Goal: Task Accomplishment & Management: Complete application form

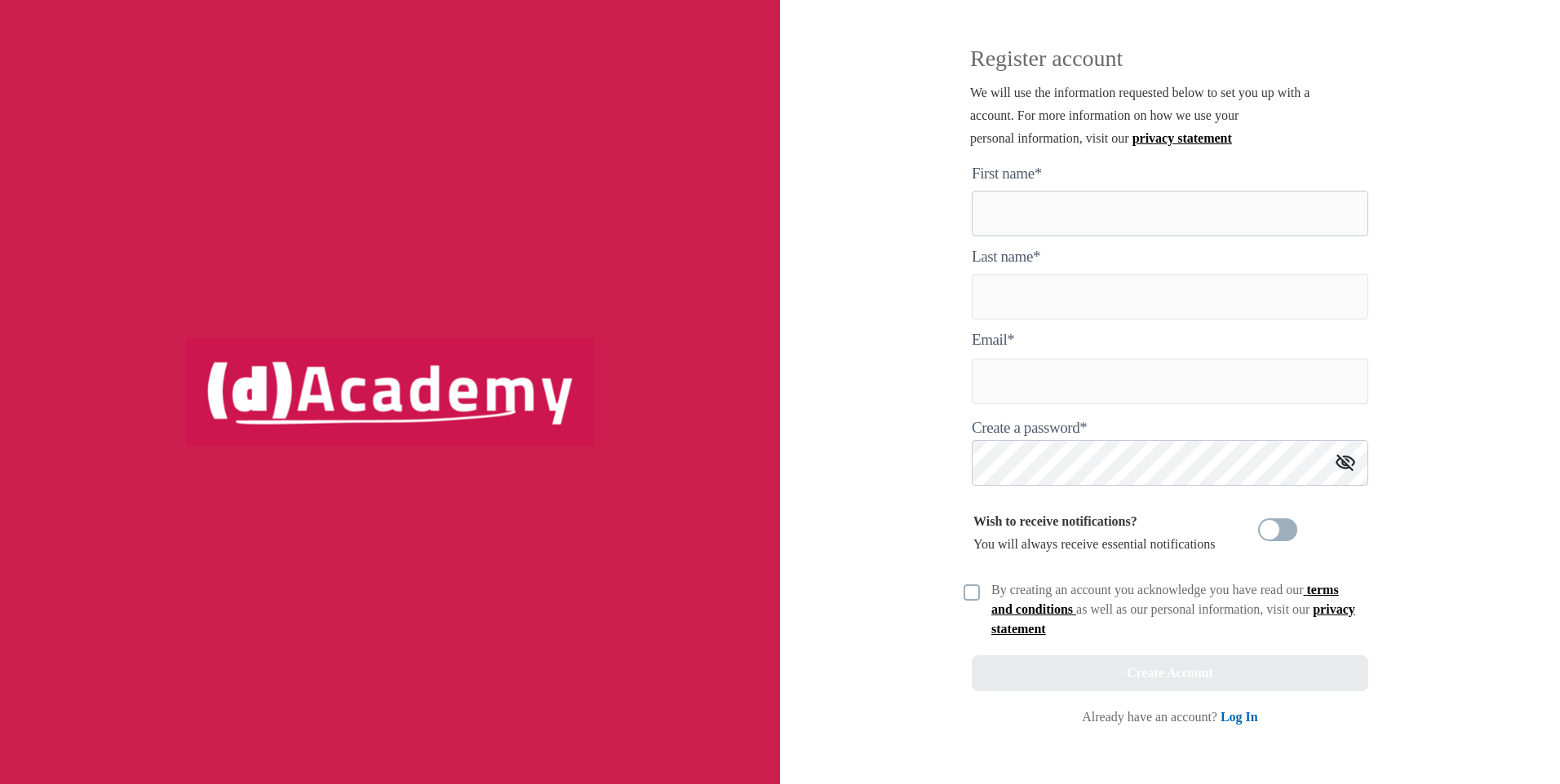
click at [1039, 218] on here "text" at bounding box center [1169, 213] width 396 height 45
type here "***"
type input "******"
type input "**********"
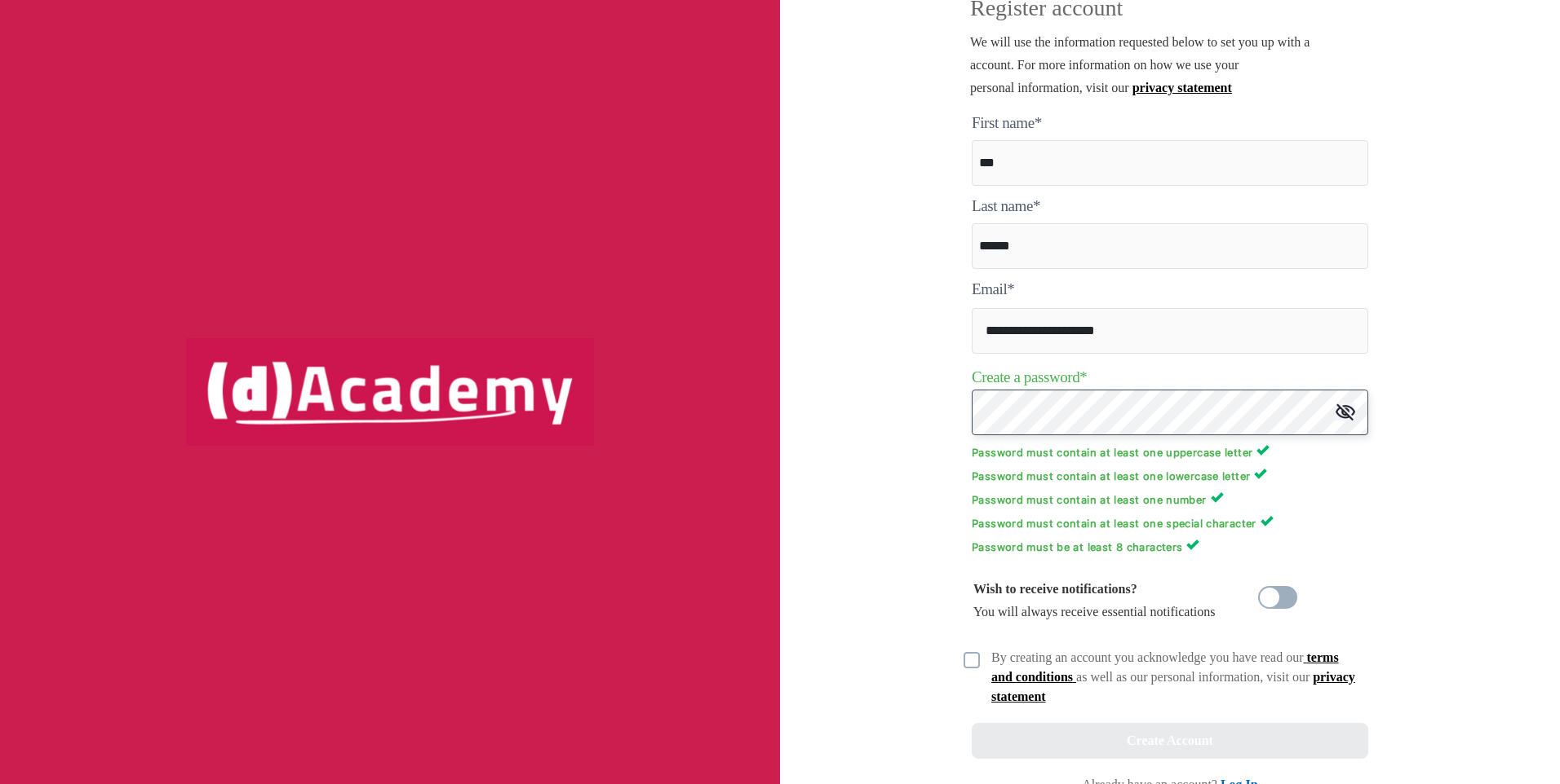
scroll to position [77, 0]
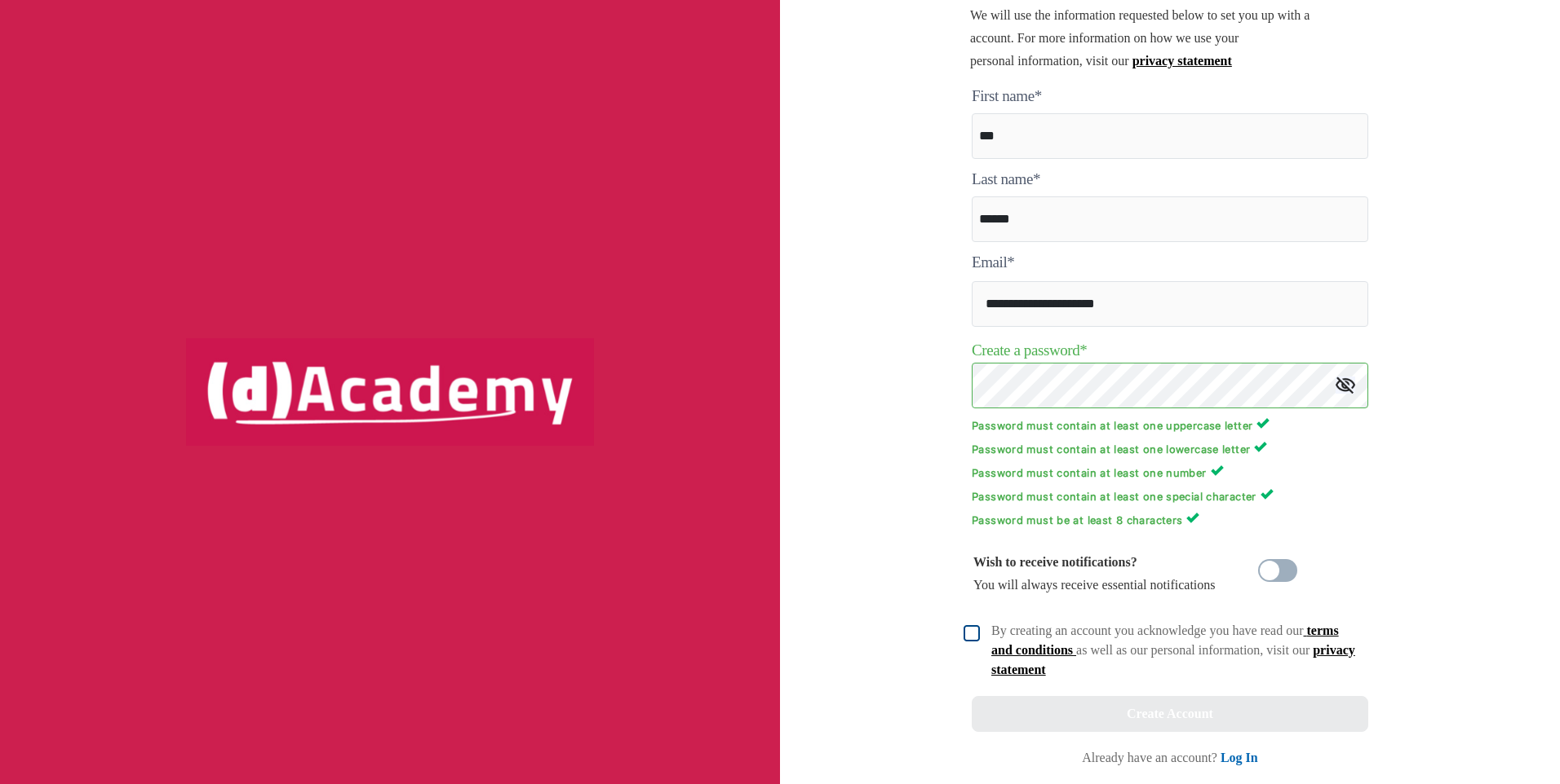
click at [964, 631] on img at bounding box center [971, 633] width 16 height 16
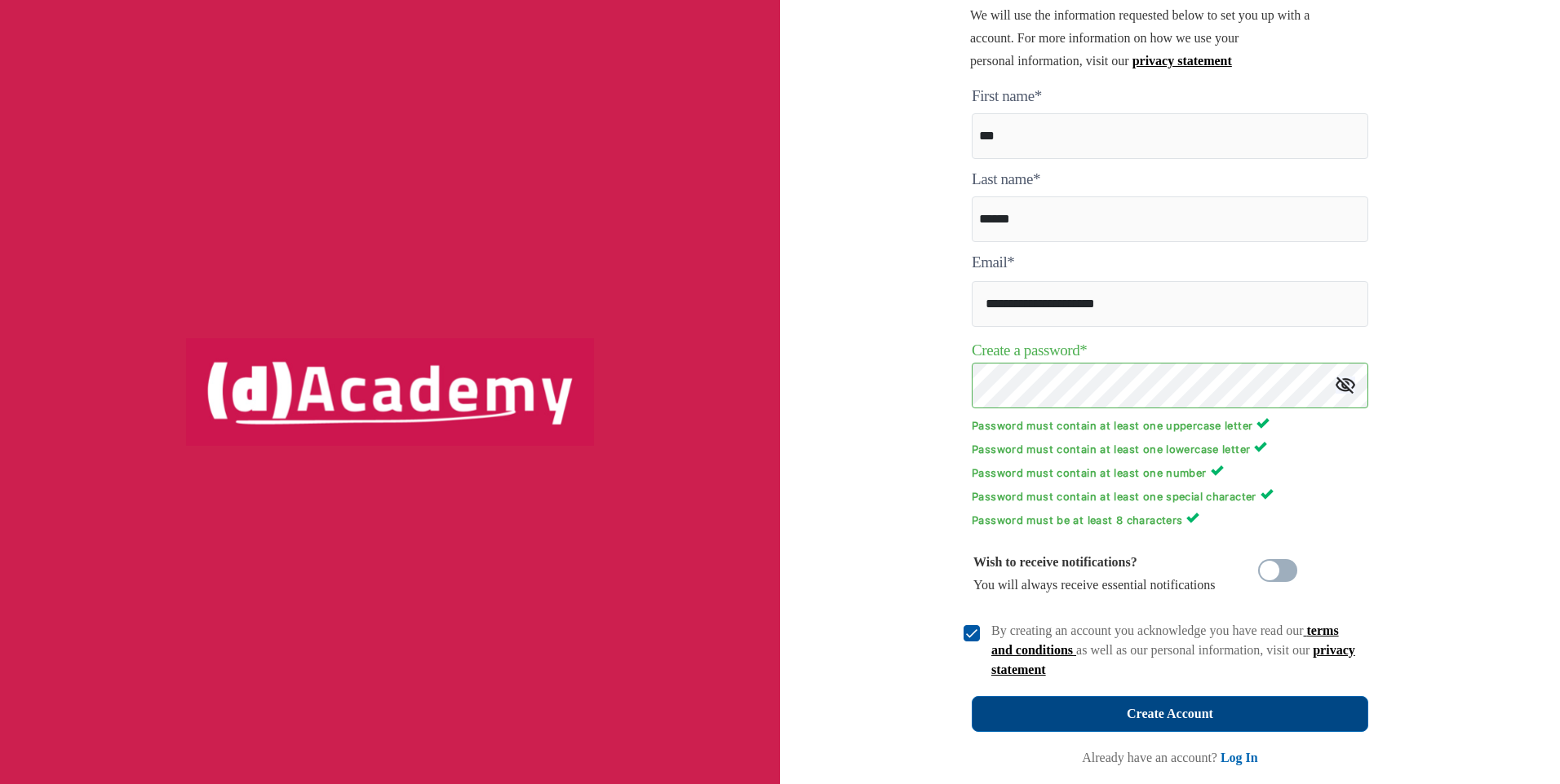
click at [1144, 717] on div "Create Account" at bounding box center [1170, 715] width 87 height 23
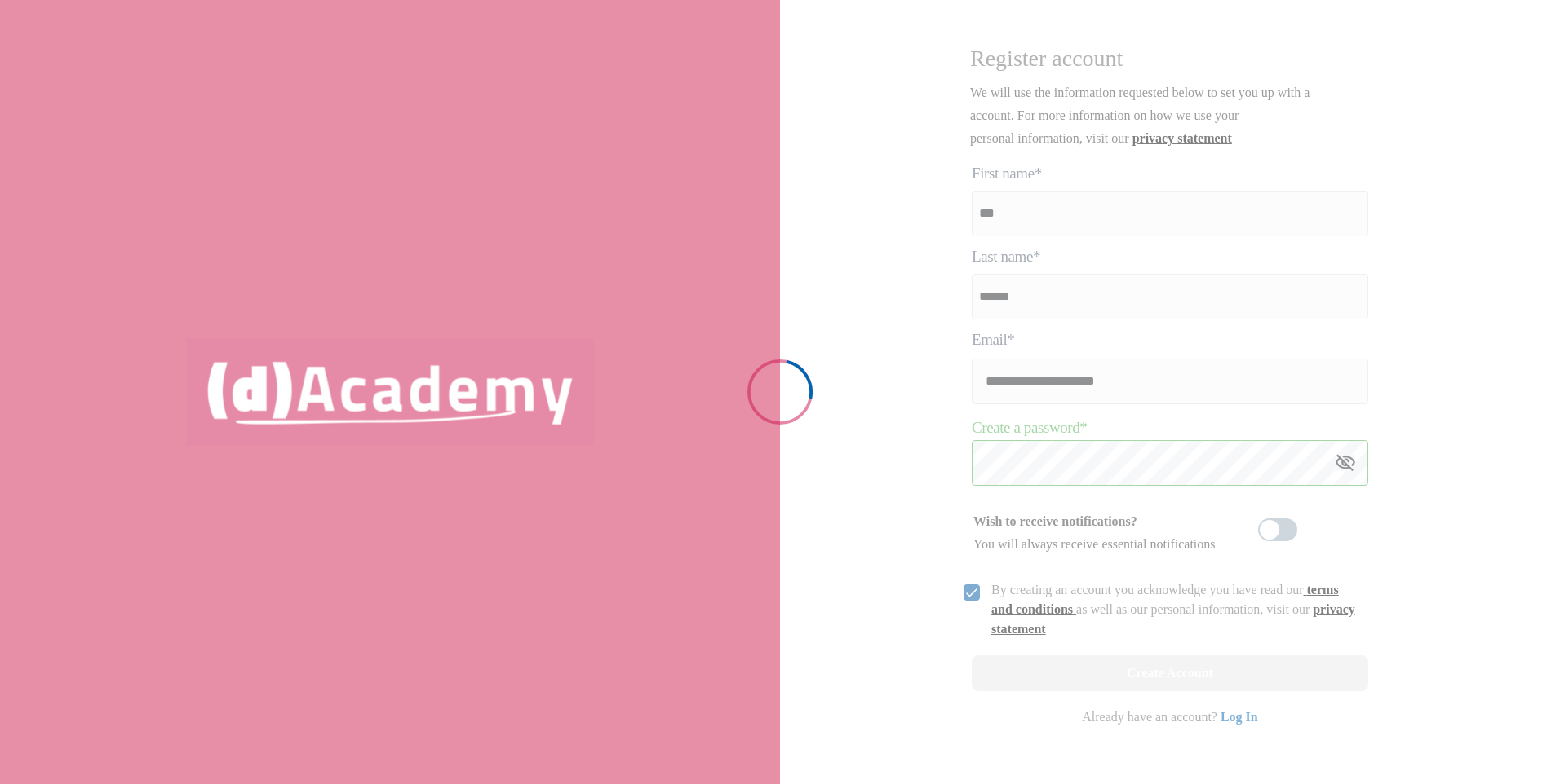
scroll to position [0, 0]
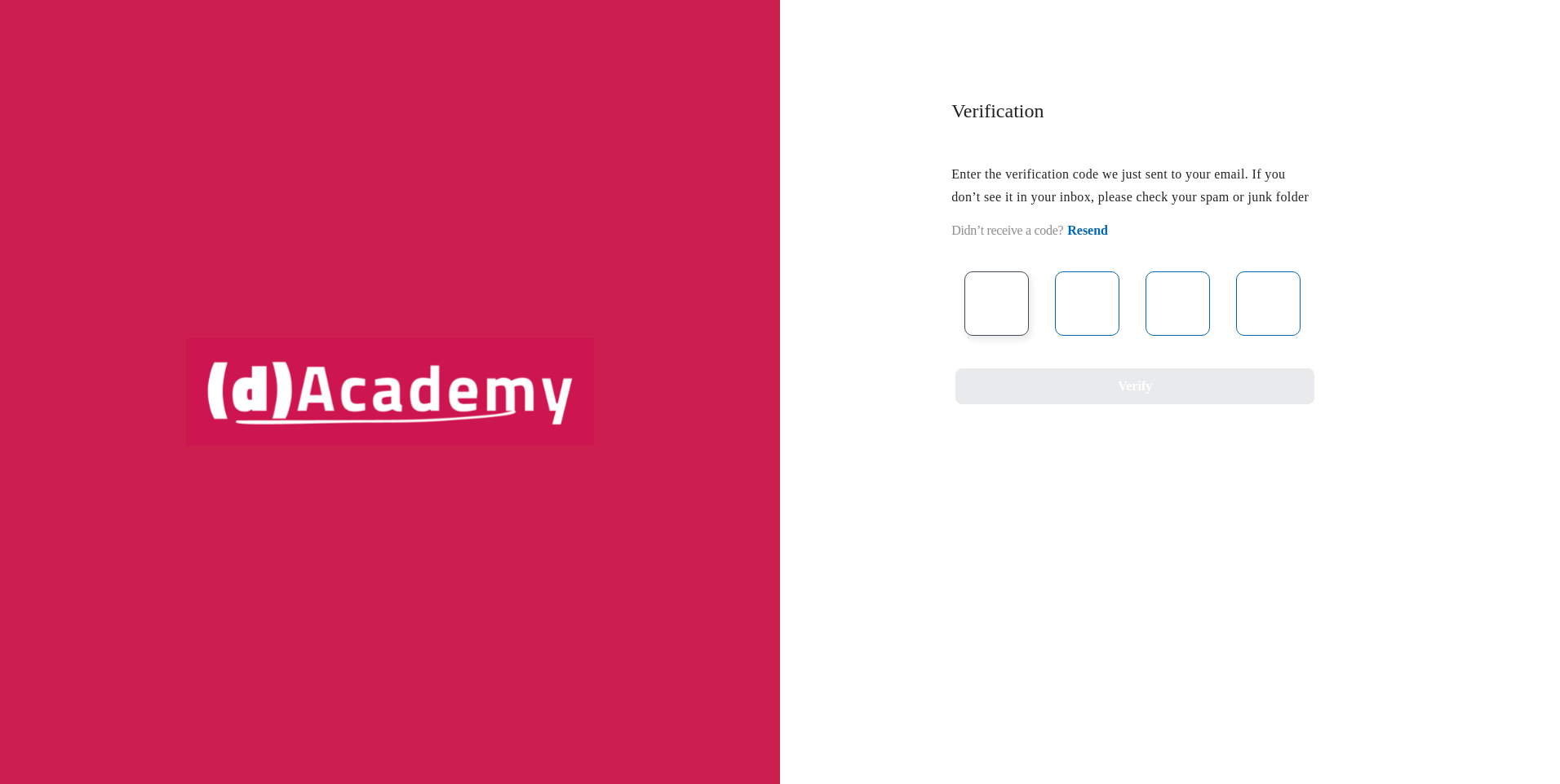
click at [991, 326] on input "text" at bounding box center [996, 303] width 65 height 65
type input "*"
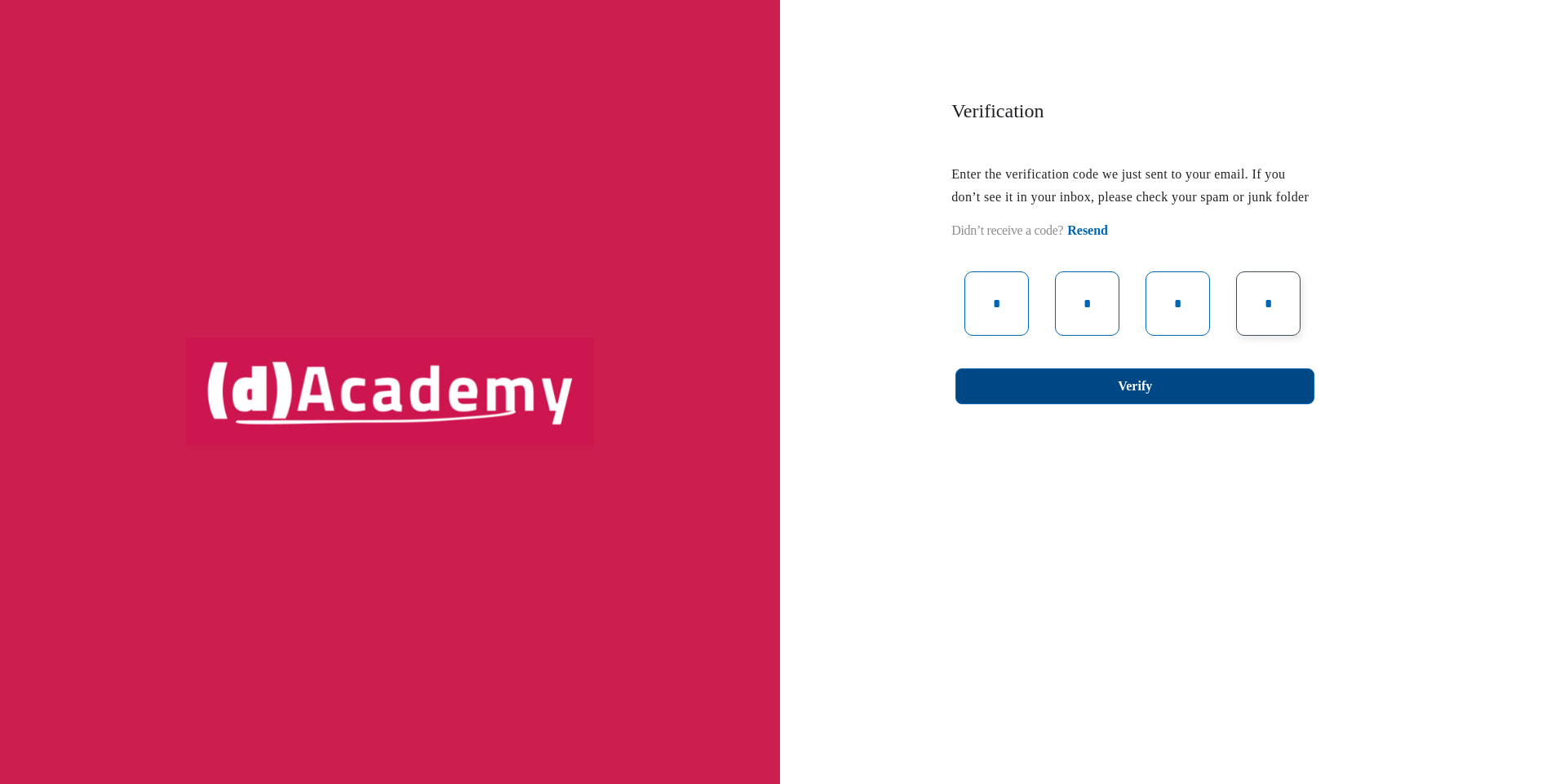
type input "*"
click at [1133, 398] on div "Verify" at bounding box center [1135, 386] width 35 height 23
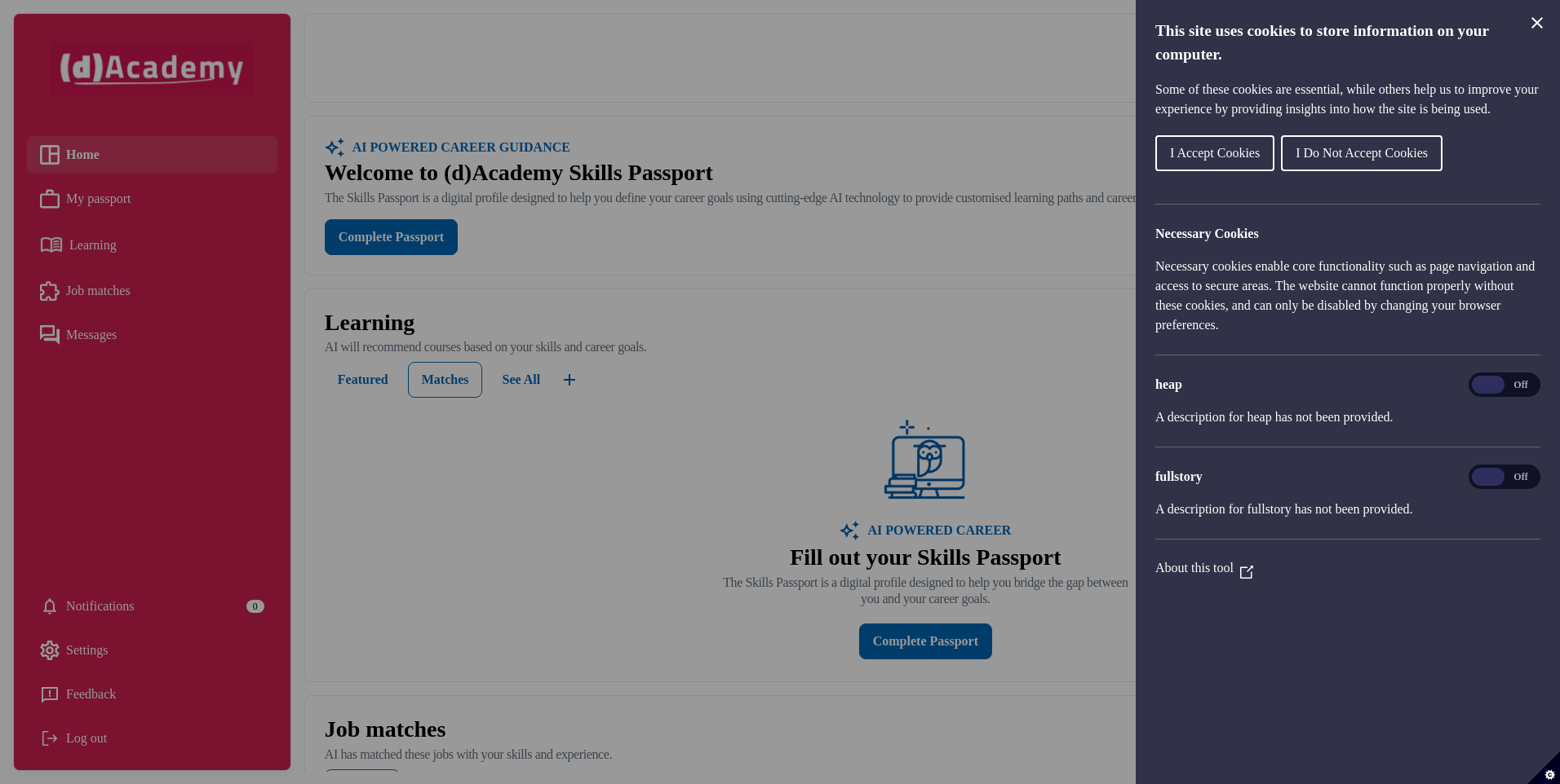
click at [1391, 160] on span "I Do Not Accept Cookies" at bounding box center [1361, 153] width 132 height 13
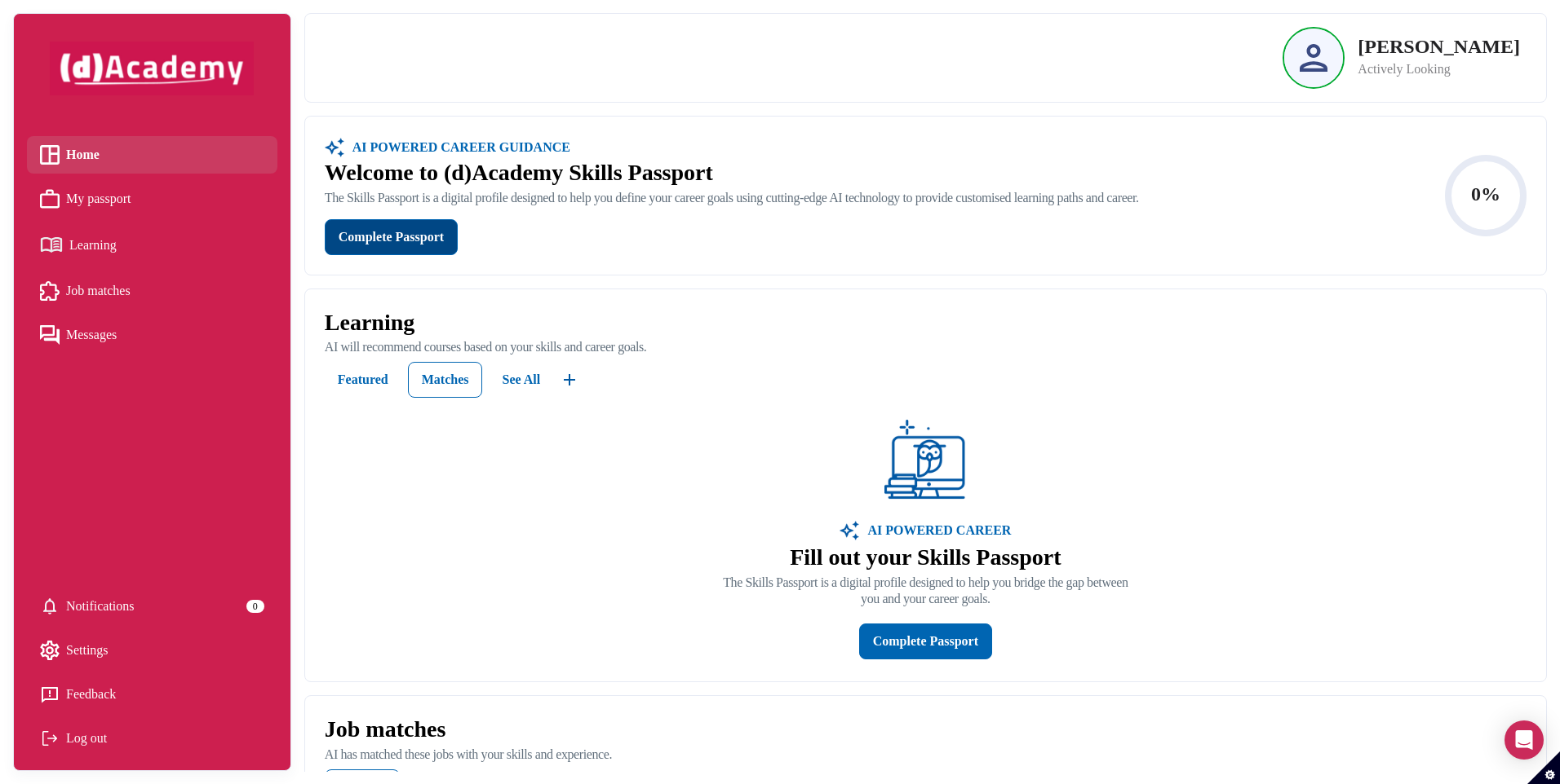
click at [427, 239] on div "Complete Passport" at bounding box center [390, 238] width 105 height 23
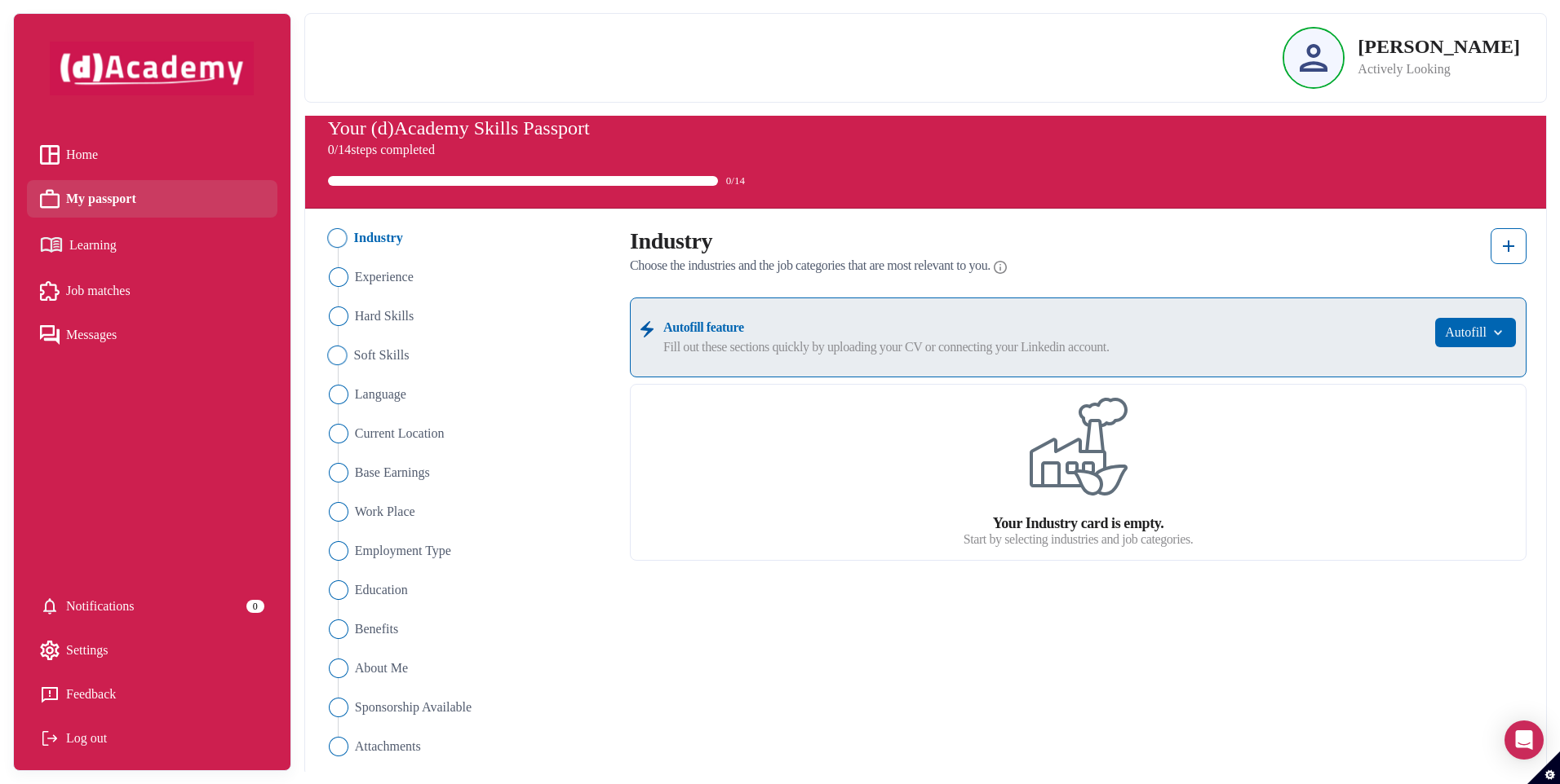
scroll to position [24, 0]
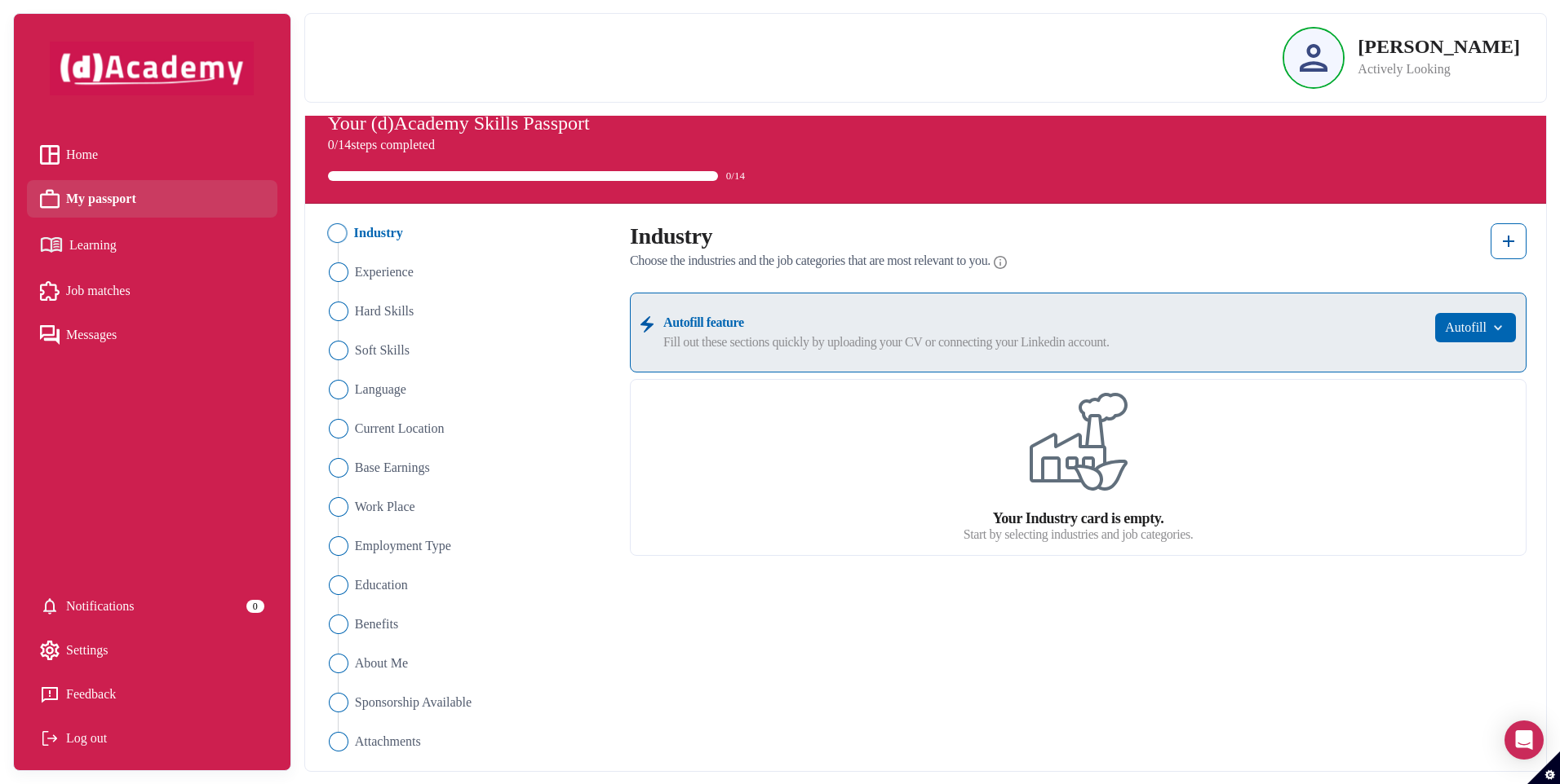
click at [370, 233] on span "Industry" at bounding box center [378, 233] width 49 height 19
click at [1494, 233] on div at bounding box center [780, 392] width 1560 height 784
click at [1517, 231] on img at bounding box center [1508, 241] width 19 height 19
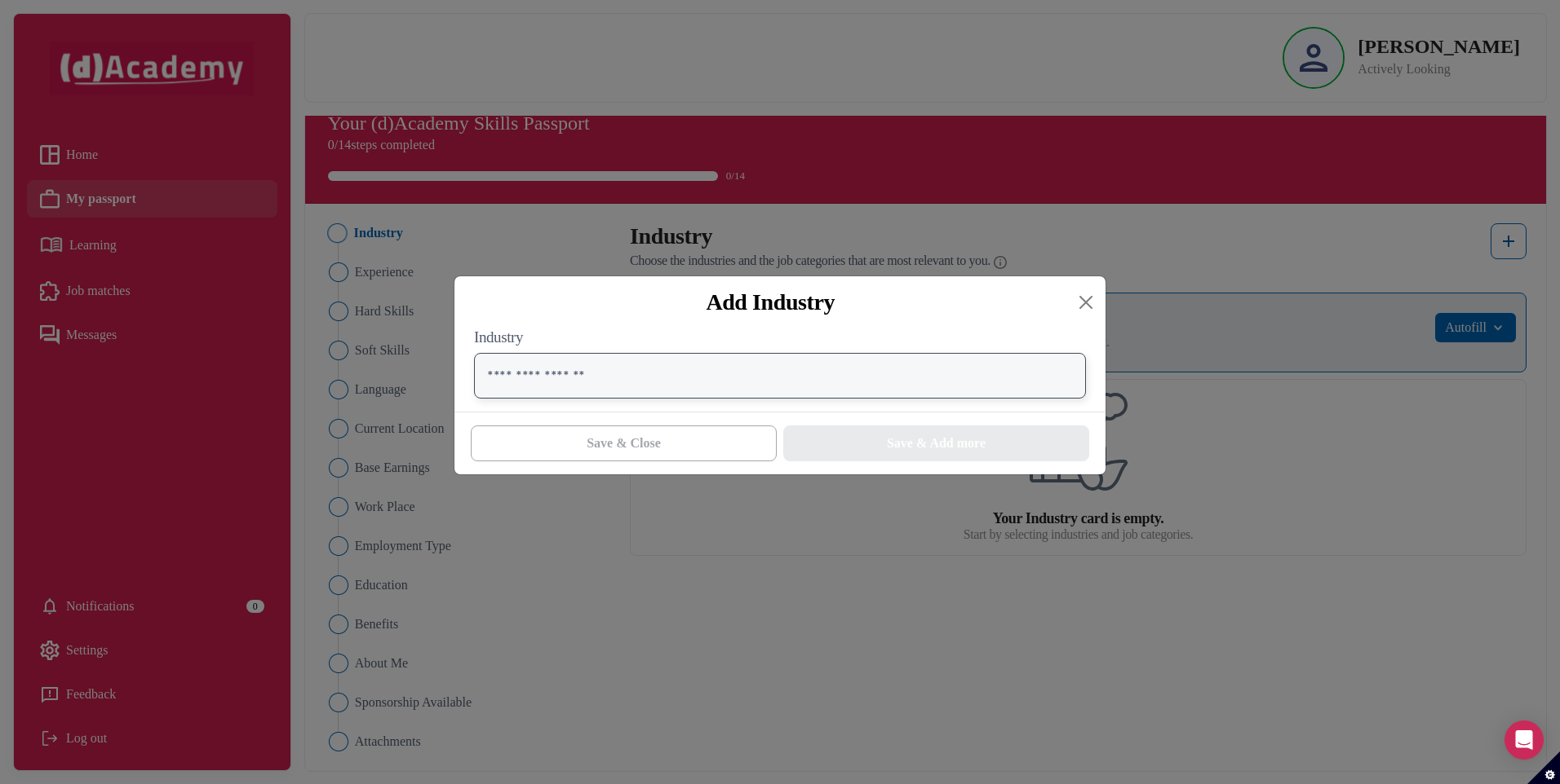
click at [555, 383] on input "text" at bounding box center [780, 376] width 612 height 45
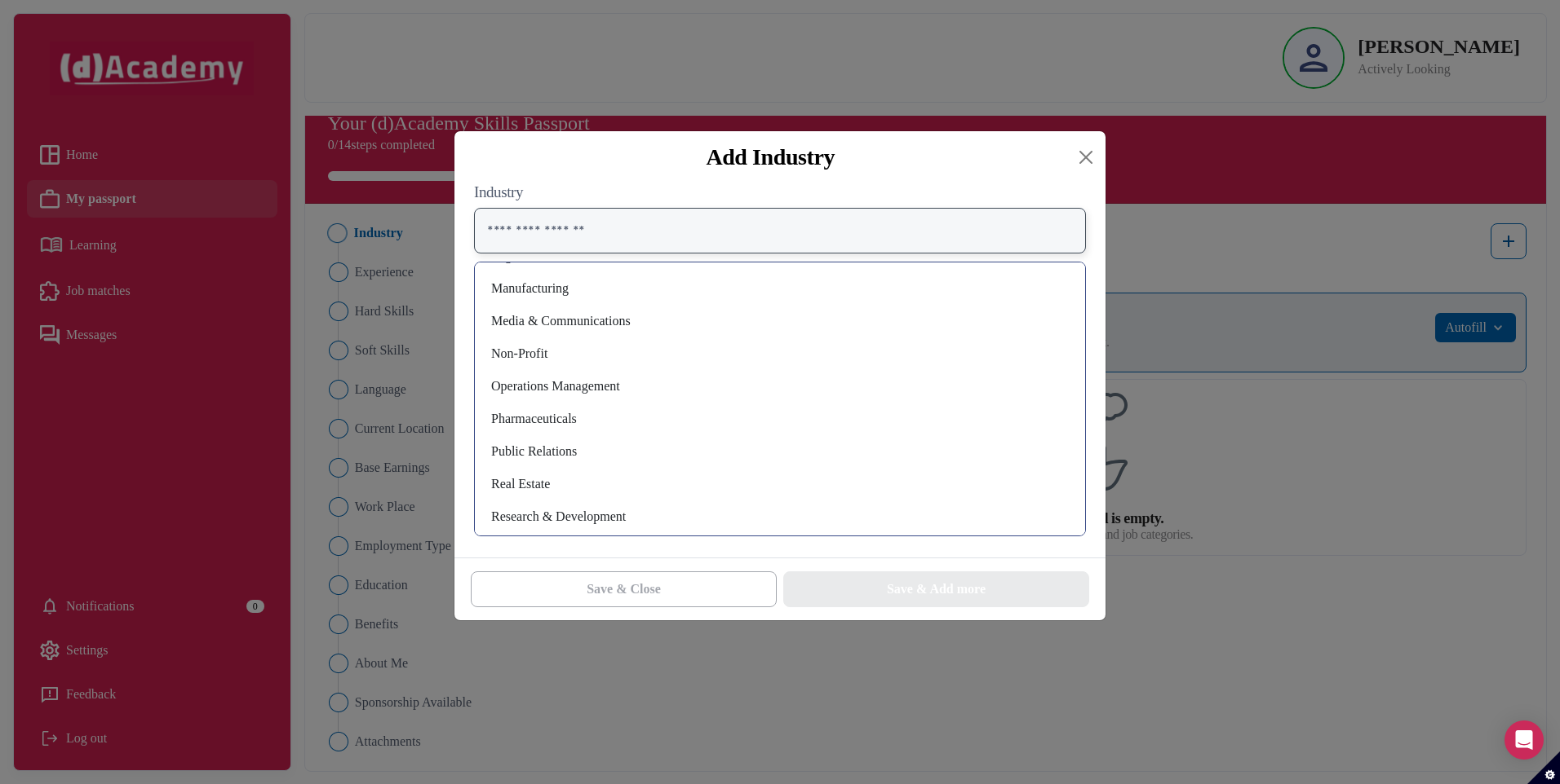
scroll to position [816, 0]
click at [567, 381] on div "Information Technology" at bounding box center [780, 386] width 584 height 26
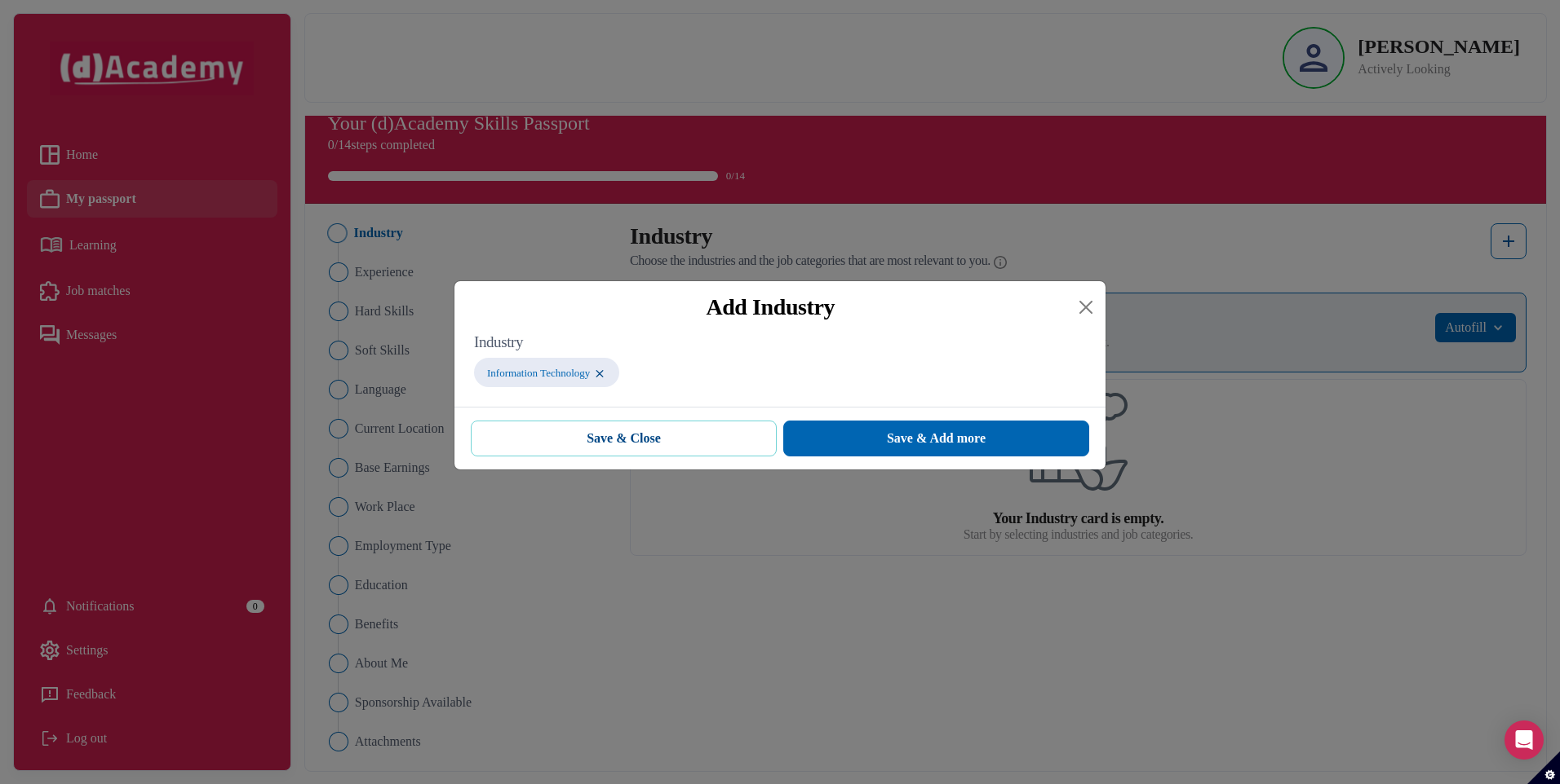
click at [681, 440] on button "Save & Close" at bounding box center [623, 438] width 305 height 36
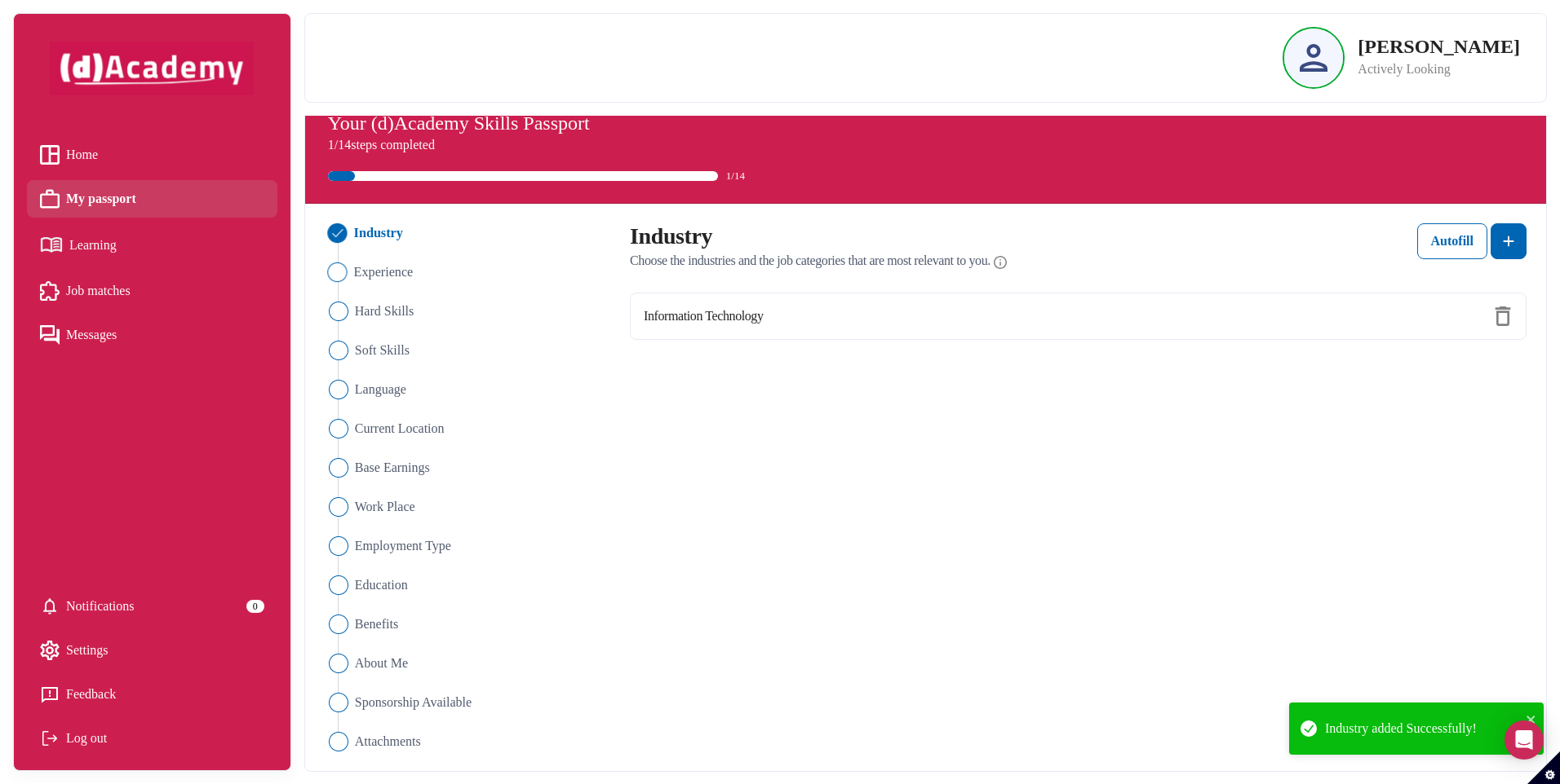
click at [407, 274] on span "Experience" at bounding box center [383, 273] width 60 height 19
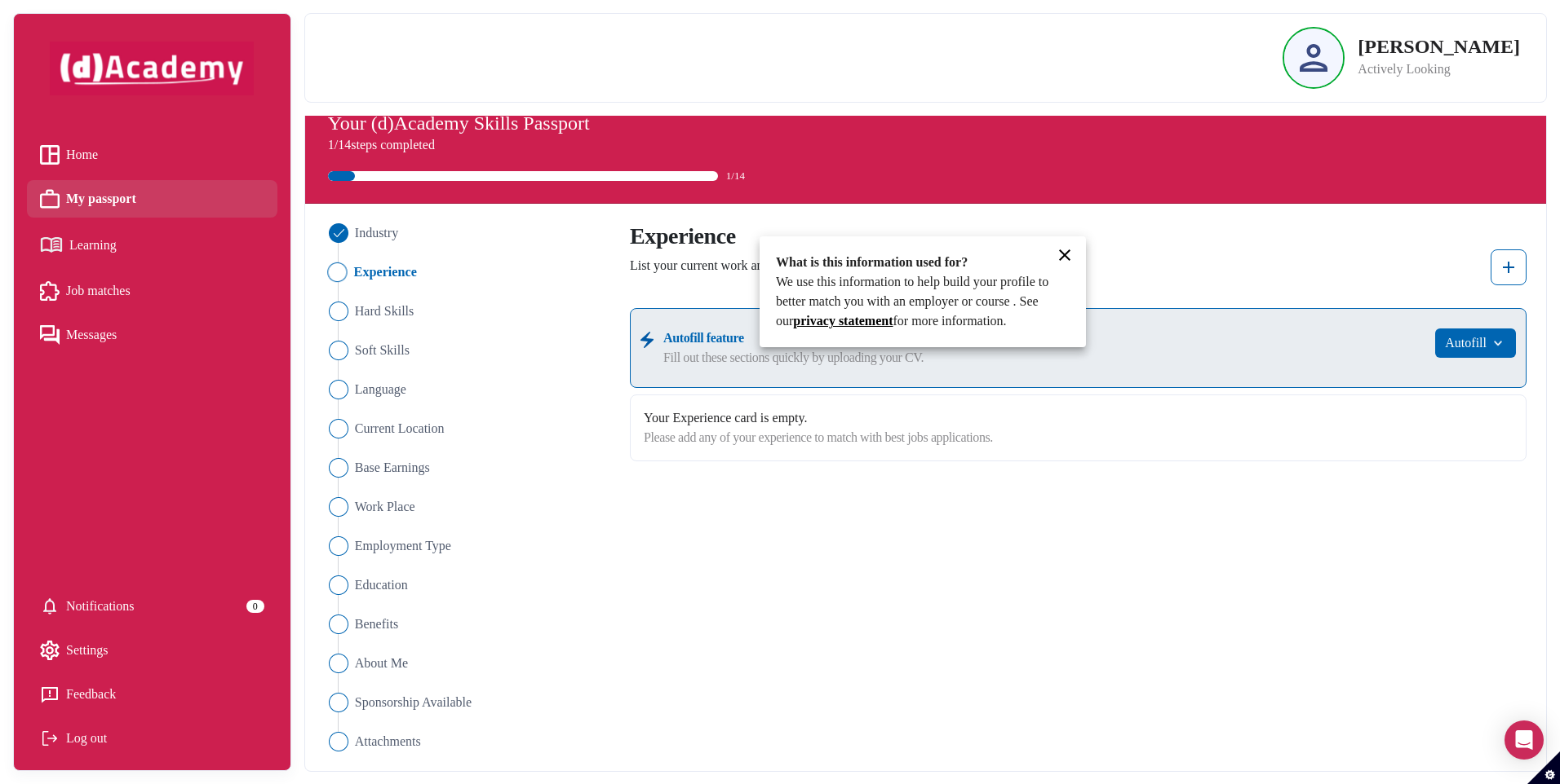
click at [1070, 255] on icon at bounding box center [1065, 255] width 19 height 19
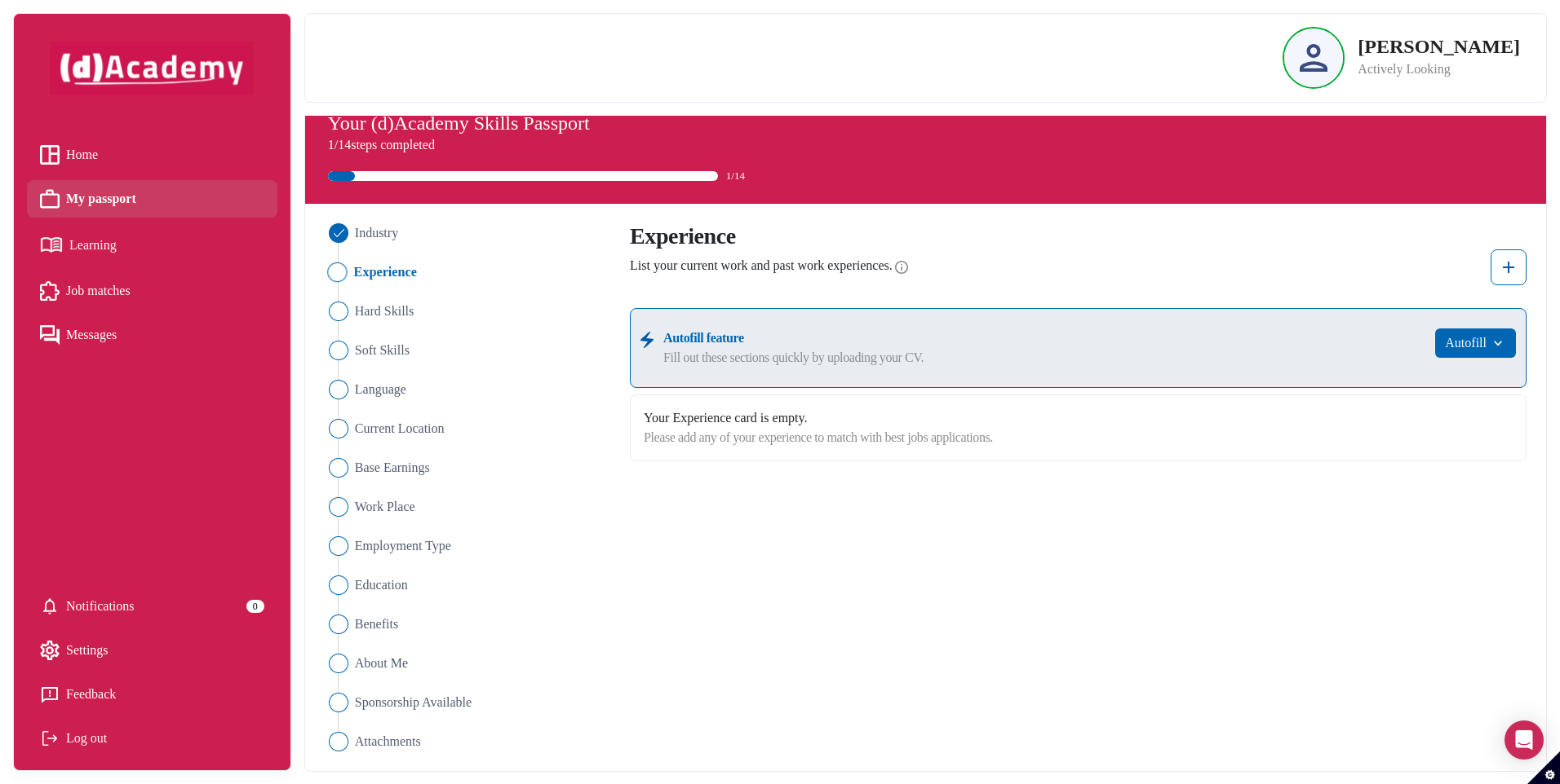
scroll to position [0, 0]
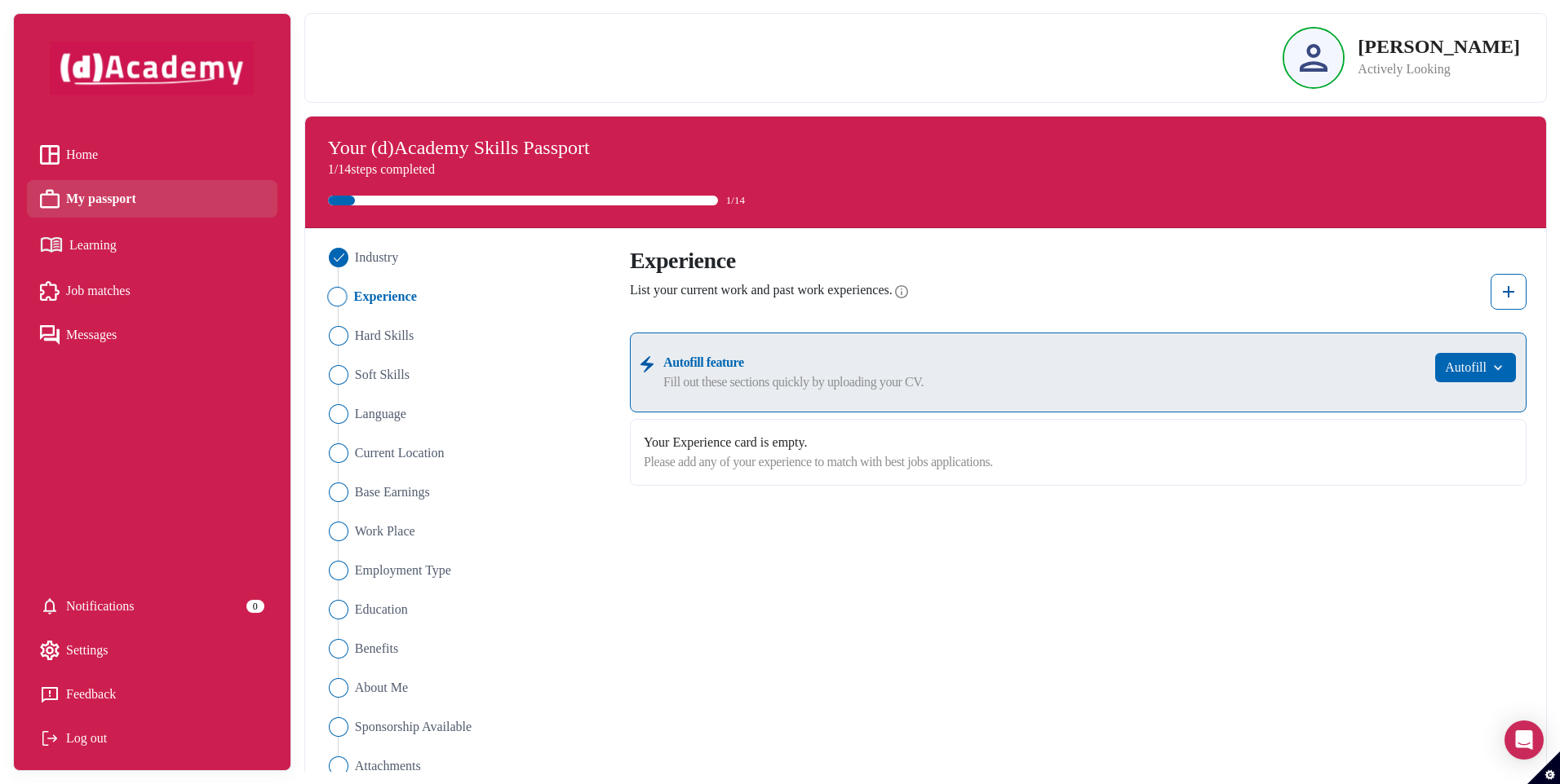
click at [93, 237] on span "Learning" at bounding box center [93, 245] width 47 height 24
